Goal: Task Accomplishment & Management: Manage account settings

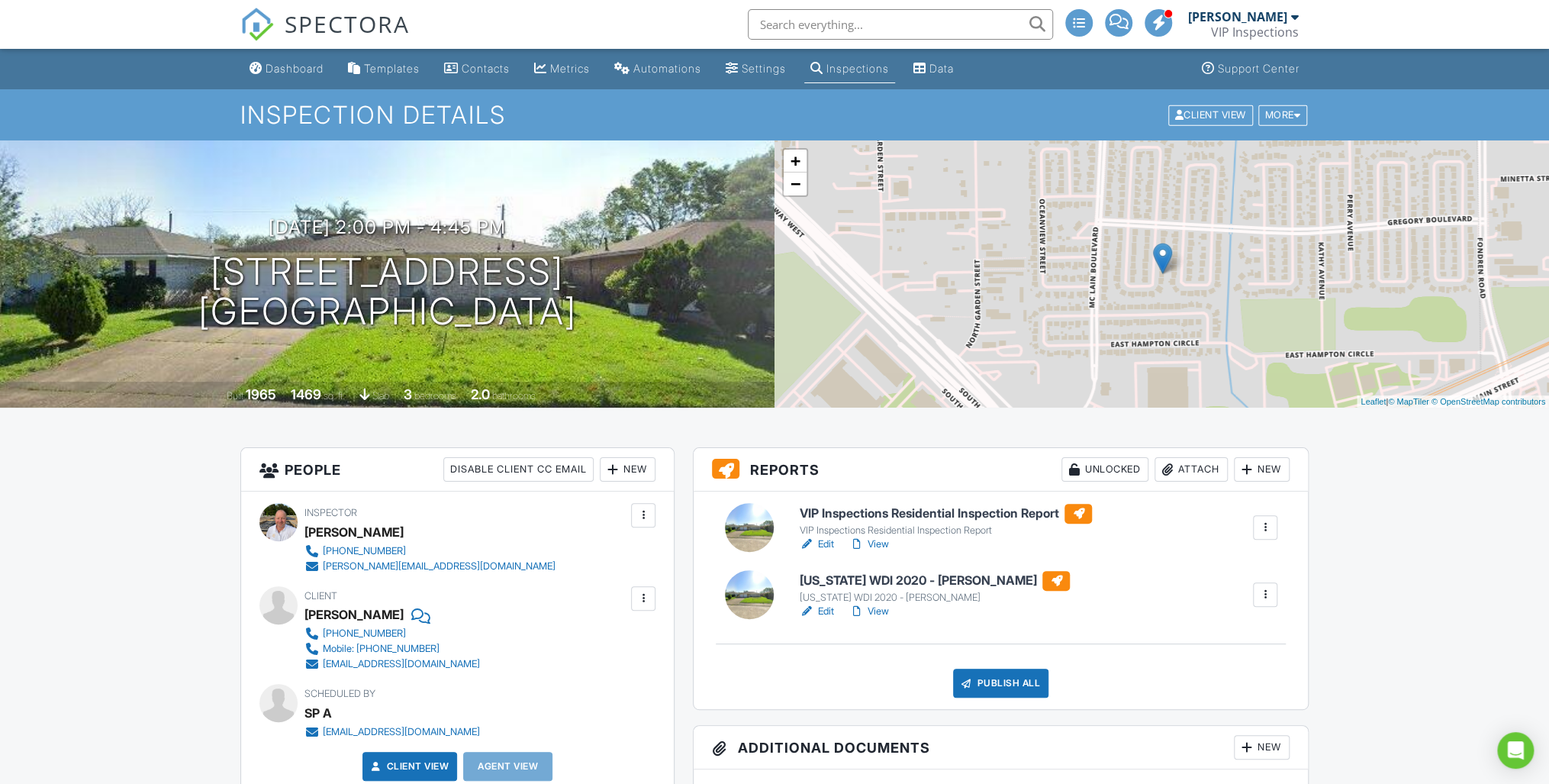
click at [825, 610] on link "Edit" at bounding box center [816, 611] width 35 height 15
click at [873, 544] on link "View" at bounding box center [868, 544] width 40 height 15
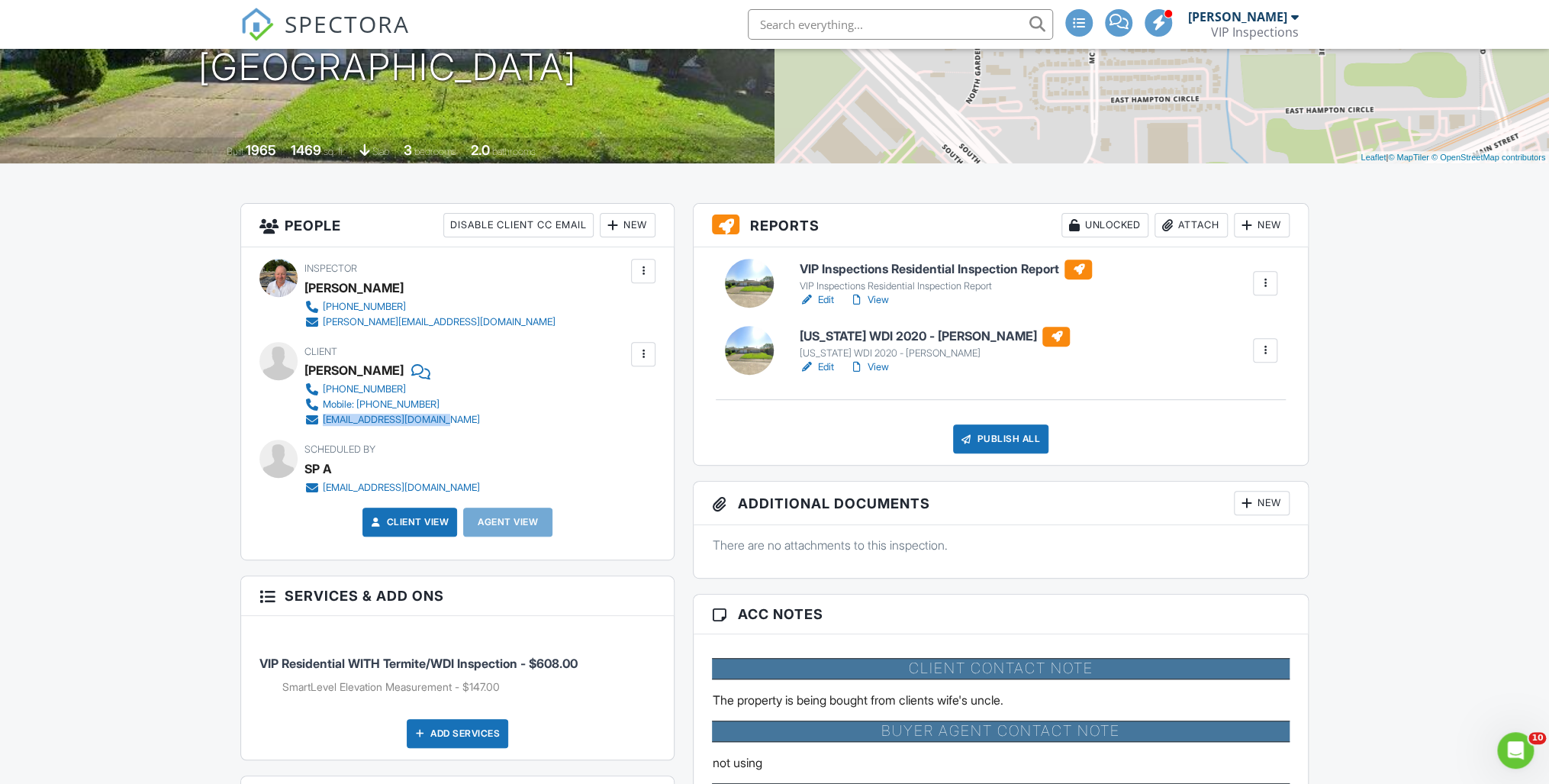
drag, startPoint x: 438, startPoint y: 419, endPoint x: 323, endPoint y: 421, distance: 115.0
click at [323, 421] on div "832-684-1543 Mobile: 832-684-1543 alejandroalaniz@att.net" at bounding box center [398, 404] width 188 height 45
copy div "[EMAIL_ADDRESS][DOMAIN_NAME]"
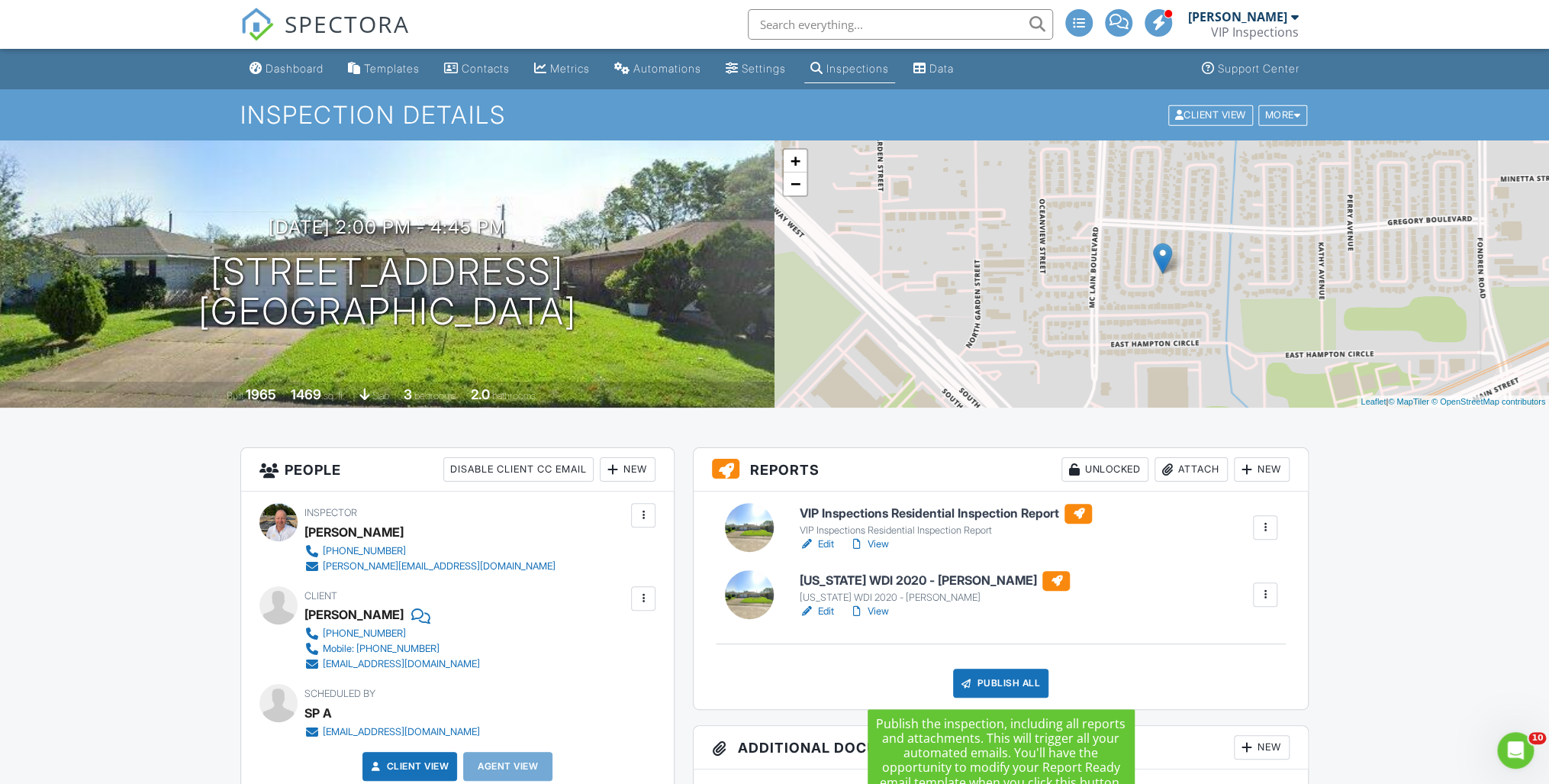
click at [990, 684] on div "Publish All" at bounding box center [1000, 682] width 95 height 29
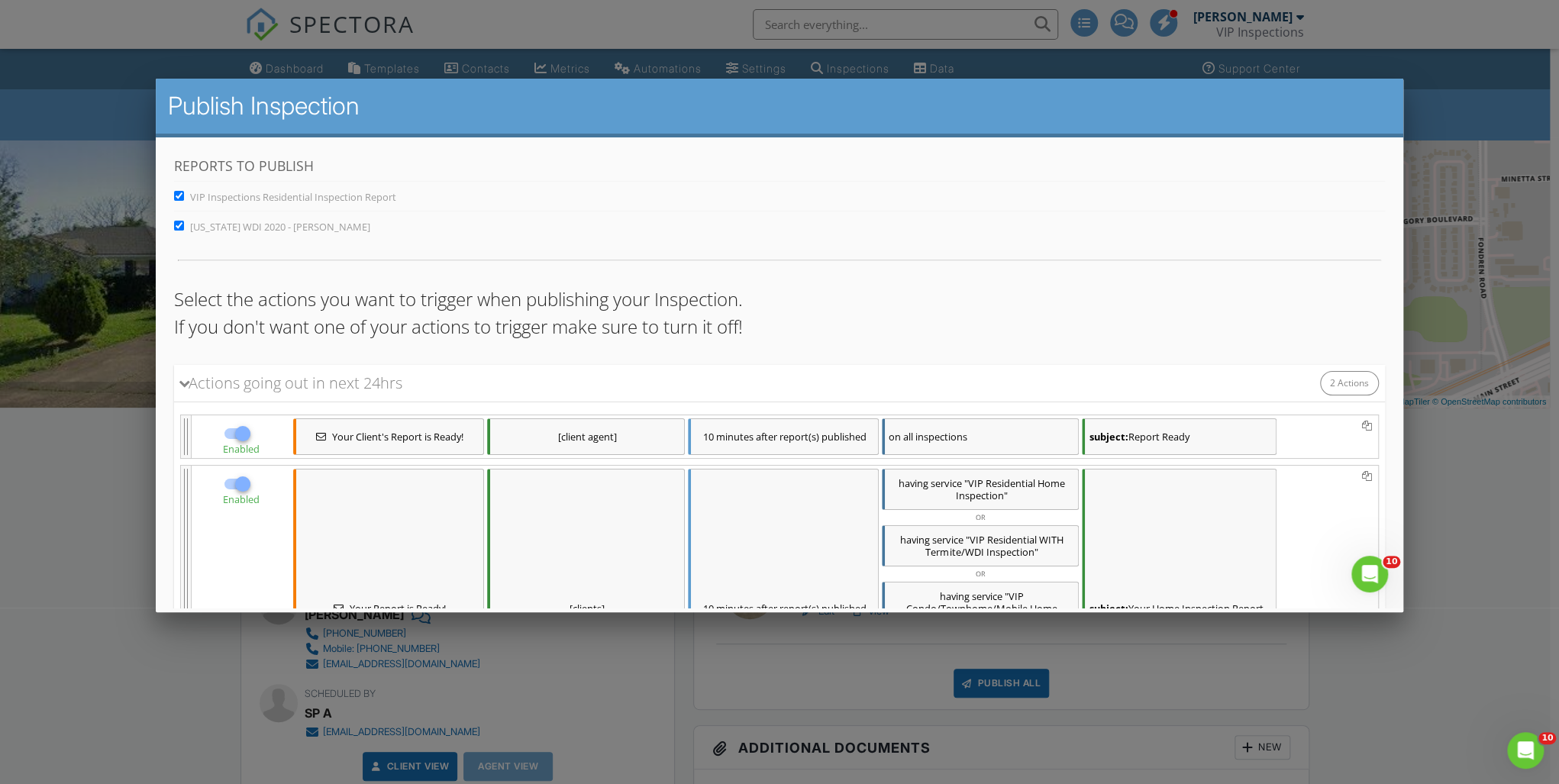
scroll to position [242, 0]
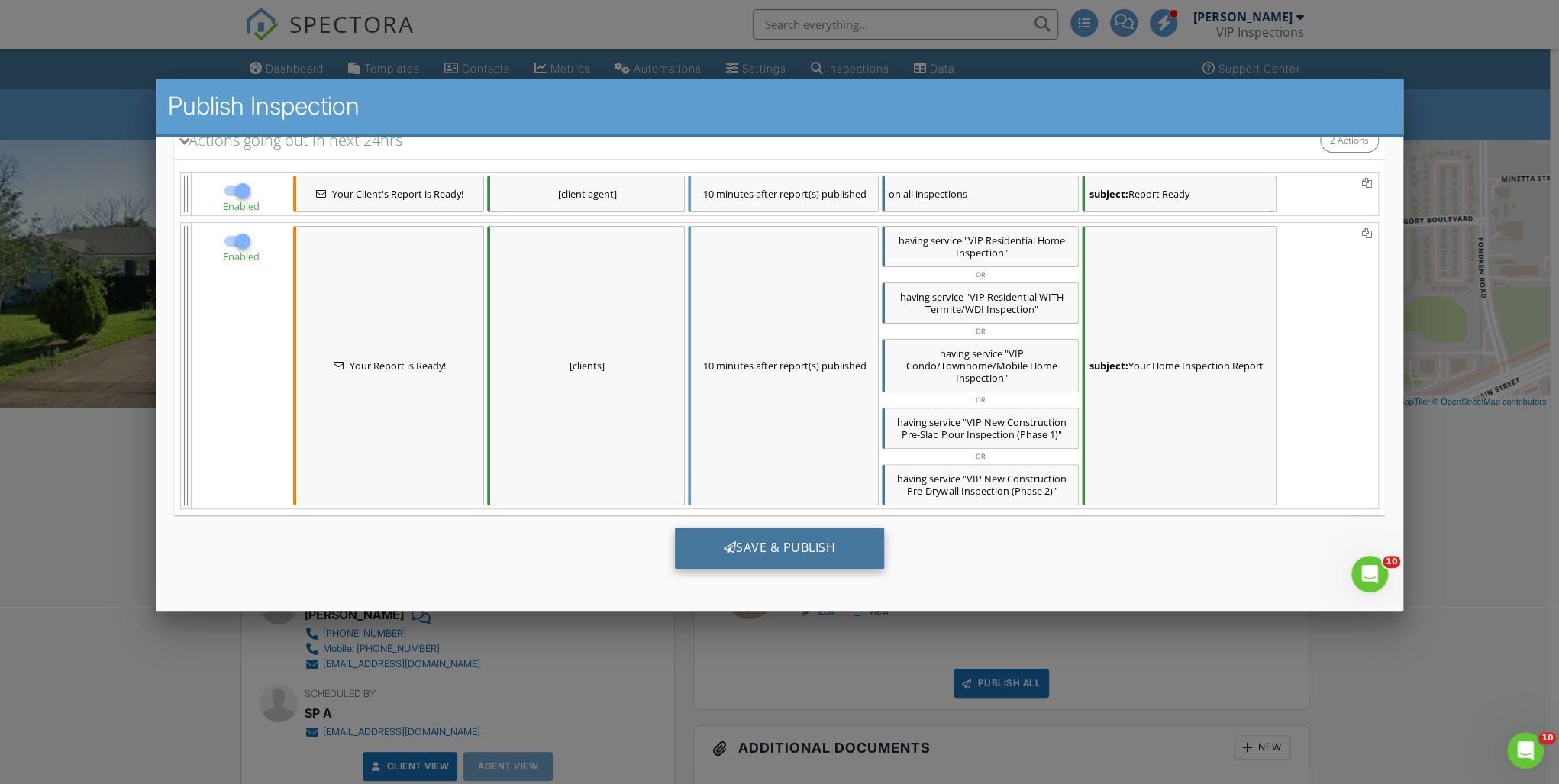
click at [808, 538] on div "Save & Publish" at bounding box center [780, 547] width 210 height 41
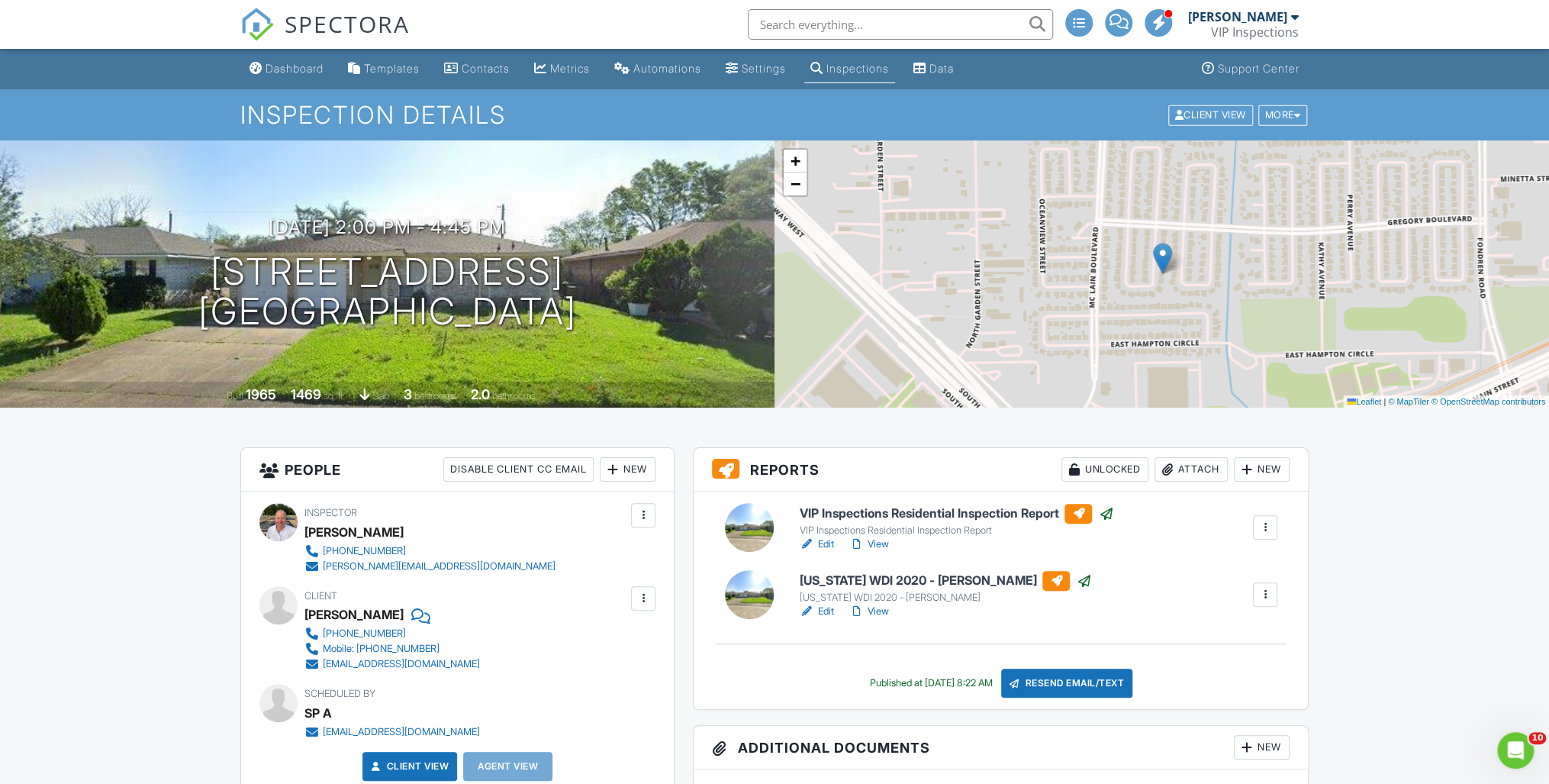
click at [279, 69] on div "Dashboard" at bounding box center [294, 69] width 58 height 13
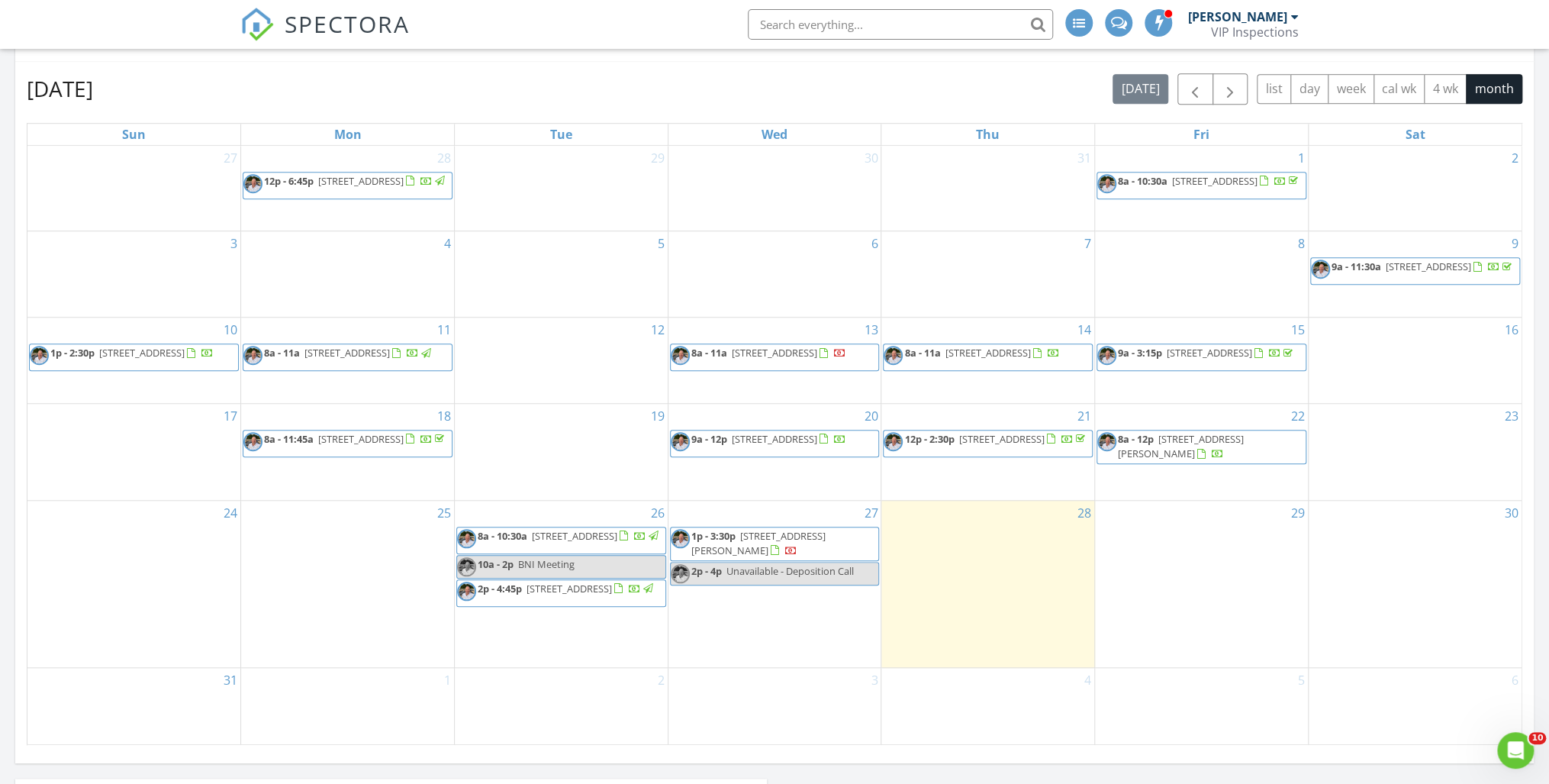
click at [749, 536] on span "[STREET_ADDRESS][PERSON_NAME]" at bounding box center [758, 543] width 134 height 28
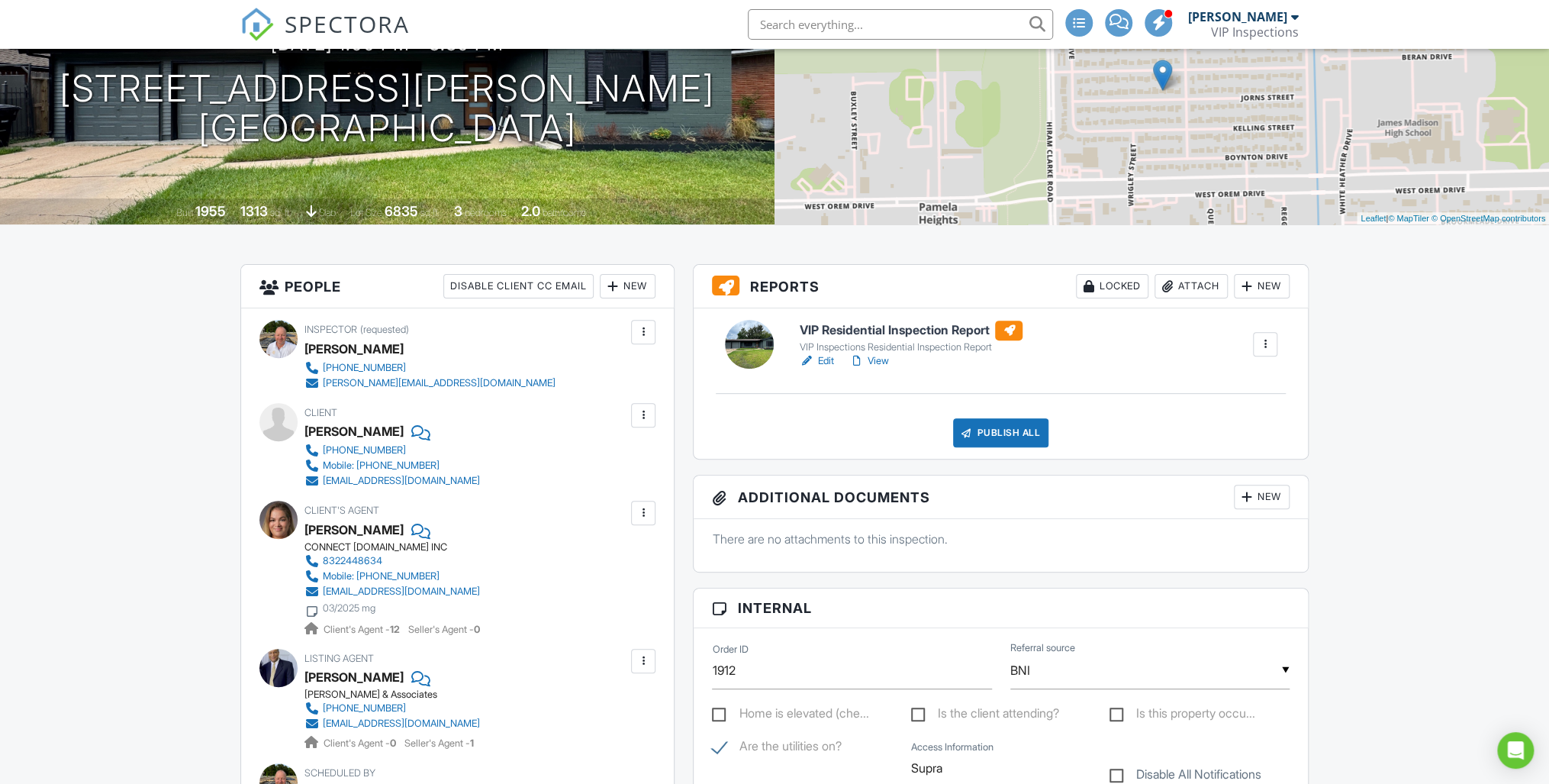
click at [824, 360] on link "Edit" at bounding box center [816, 361] width 35 height 15
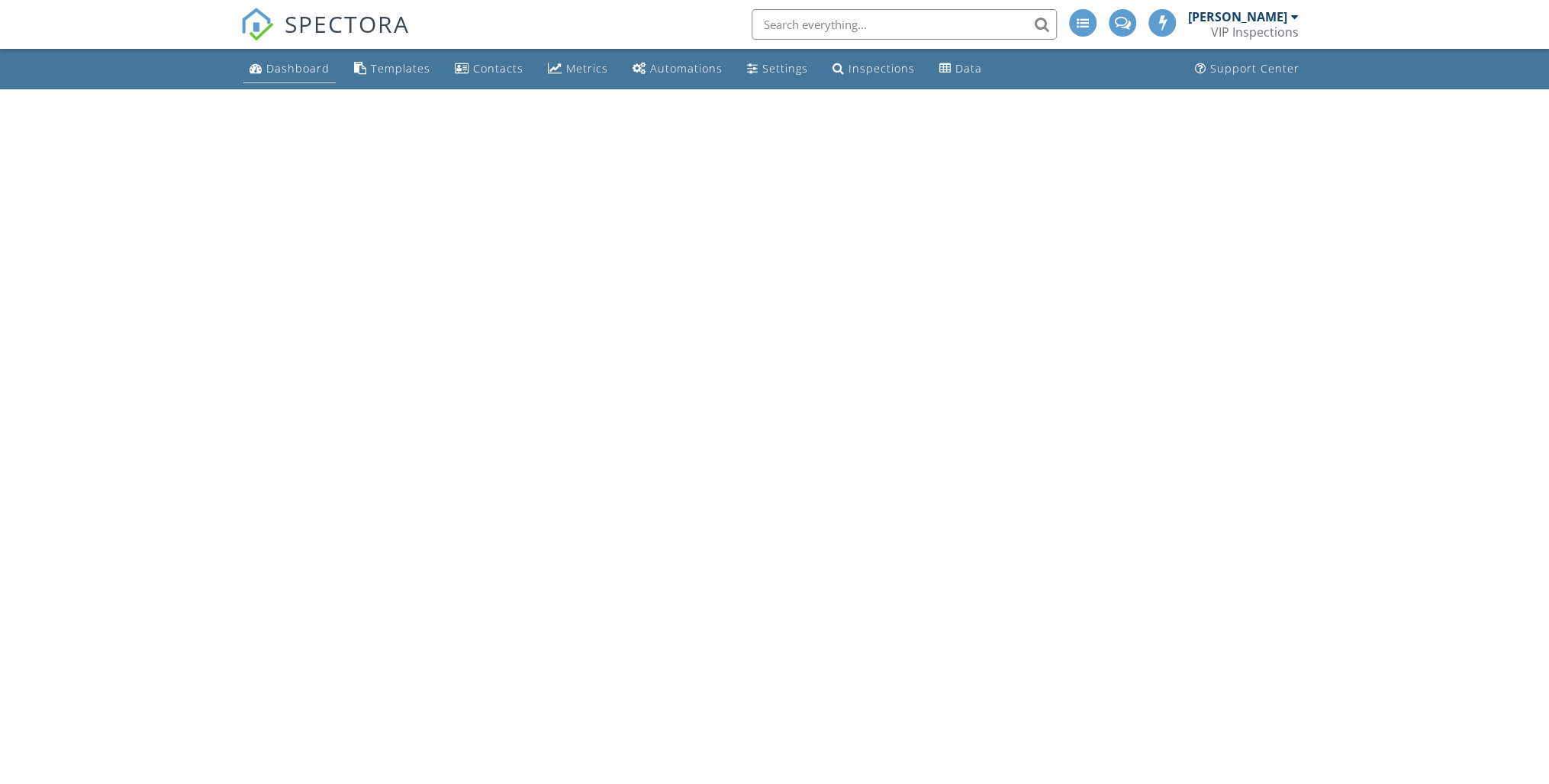
click at [299, 64] on div "Dashboard" at bounding box center [298, 69] width 64 height 15
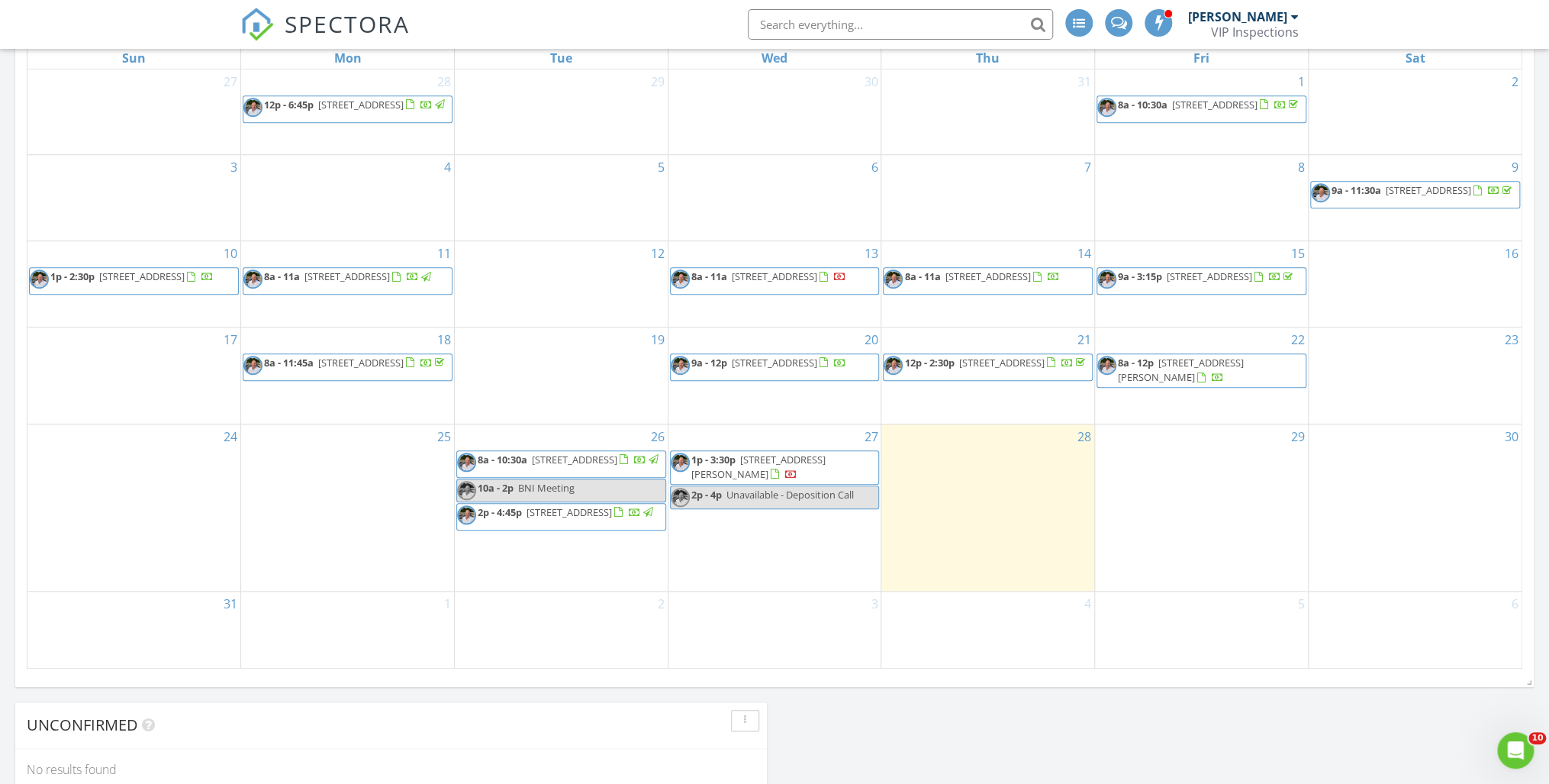
click at [762, 461] on span "[STREET_ADDRESS][PERSON_NAME]" at bounding box center [758, 466] width 134 height 28
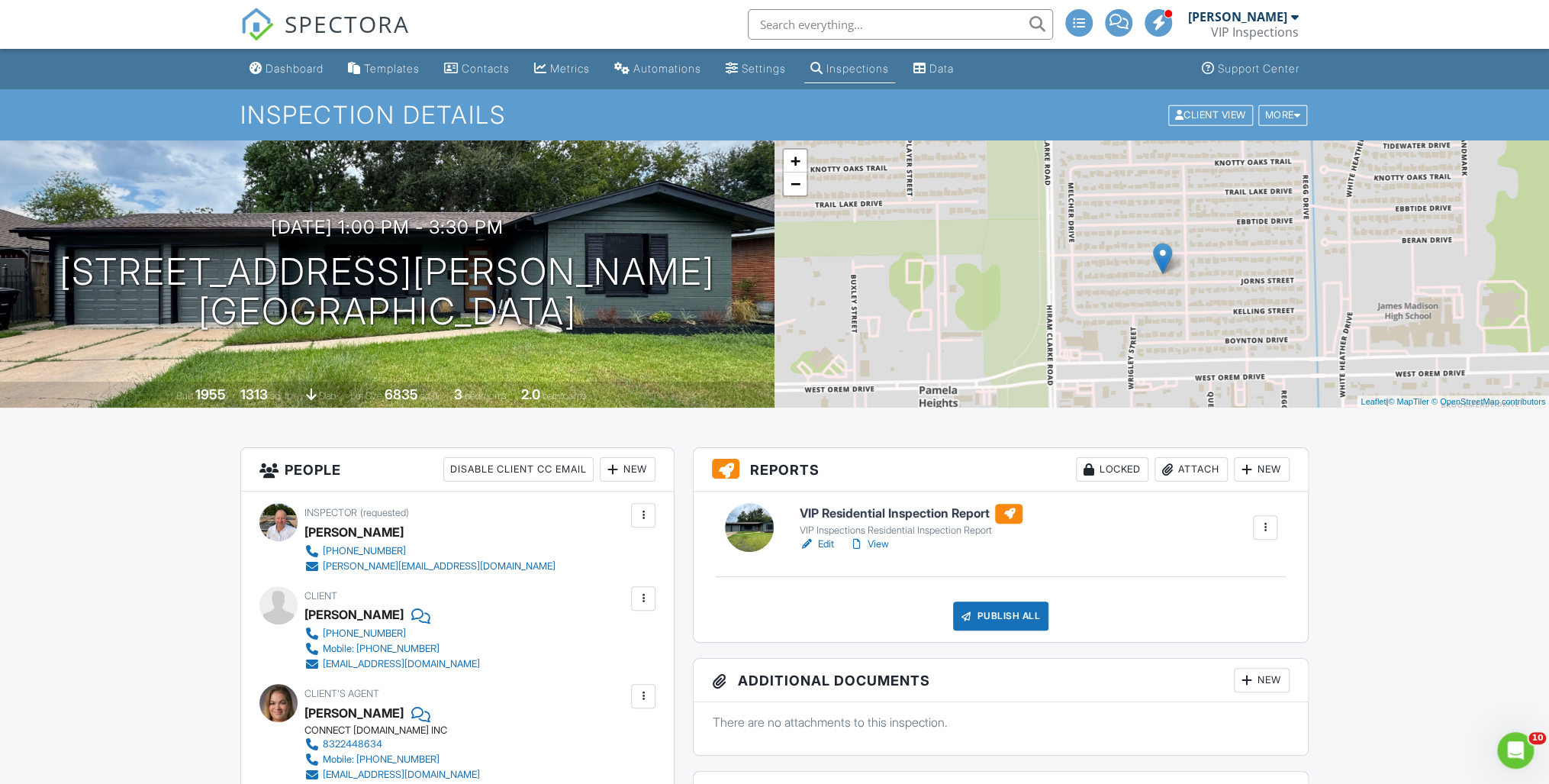
click at [830, 546] on link "Edit" at bounding box center [816, 544] width 35 height 15
